Goal: Task Accomplishment & Management: Manage account settings

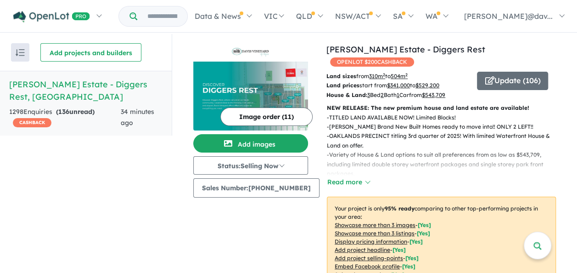
click at [574, 163] on div "View all projects in your account [PERSON_NAME] Vineyard Estate - Diggers Rest …" at bounding box center [374, 277] width 405 height 487
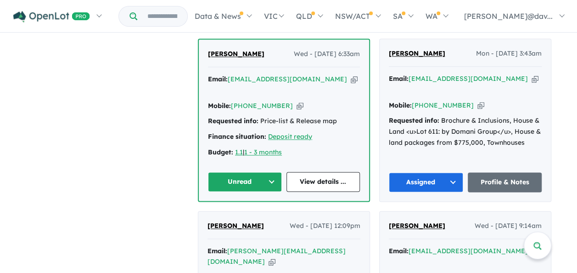
scroll to position [568, 0]
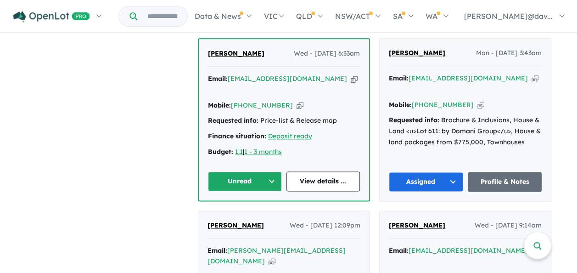
click at [275, 171] on button "Unread" at bounding box center [245, 181] width 74 height 20
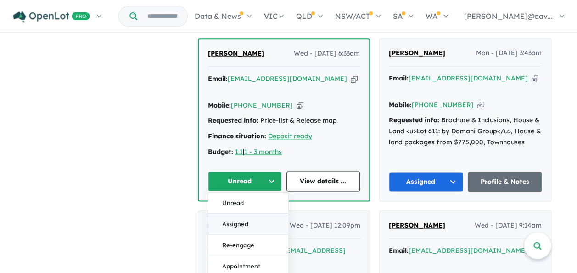
click at [244, 213] on button "Assigned" at bounding box center [249, 223] width 80 height 21
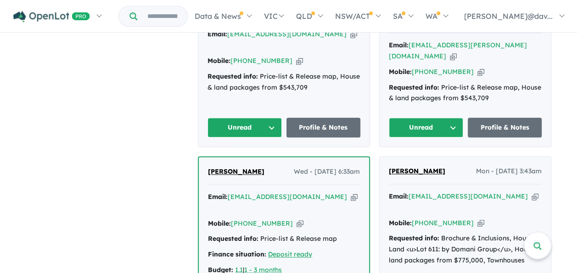
scroll to position [366, 0]
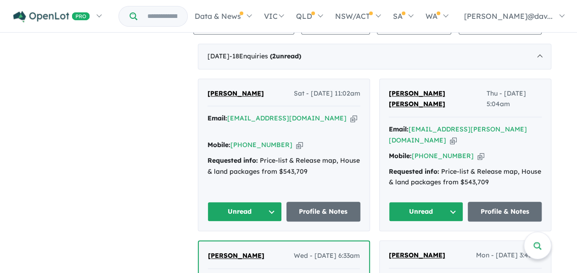
click at [454, 202] on button "Unread" at bounding box center [426, 212] width 74 height 20
click at [426, 244] on button "Assigned" at bounding box center [430, 254] width 80 height 21
click at [274, 202] on button "Unread" at bounding box center [245, 212] width 74 height 20
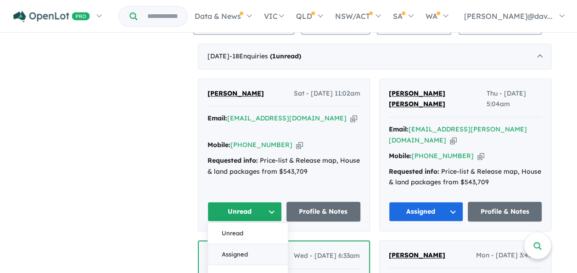
click at [241, 244] on button "Assigned" at bounding box center [248, 254] width 80 height 21
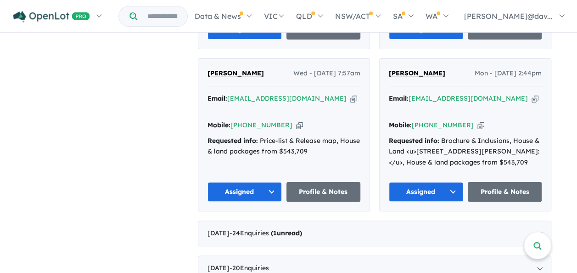
scroll to position [1763, 0]
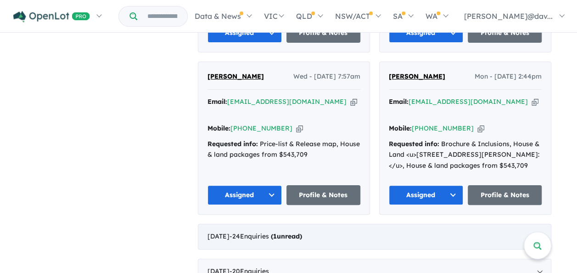
click at [302, 232] on strong "( 1 unread)" at bounding box center [286, 236] width 31 height 8
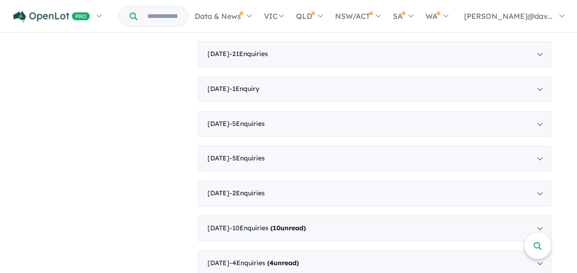
scroll to position [421, 0]
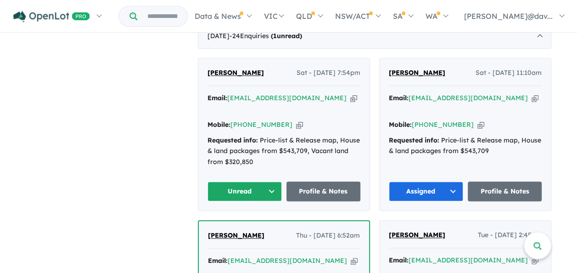
click at [270, 188] on button "Unread" at bounding box center [245, 191] width 74 height 20
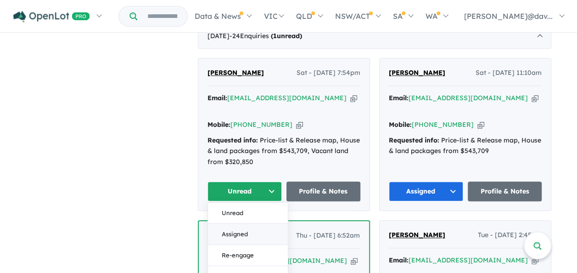
click at [242, 232] on button "Assigned" at bounding box center [248, 234] width 80 height 21
